Goal: Find specific page/section: Find specific page/section

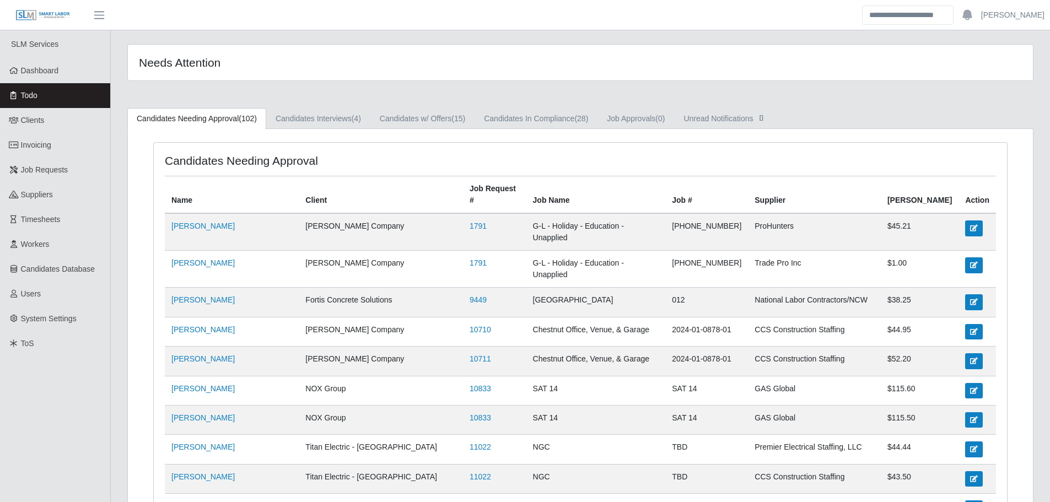
click at [72, 102] on link "Todo" at bounding box center [55, 95] width 110 height 25
